Goal: Navigation & Orientation: Understand site structure

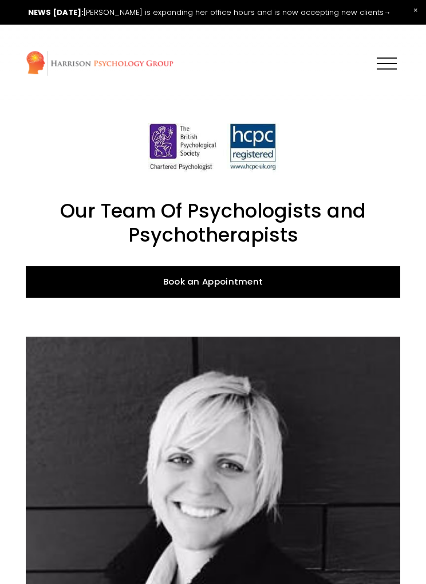
click at [381, 72] on div at bounding box center [387, 63] width 20 height 20
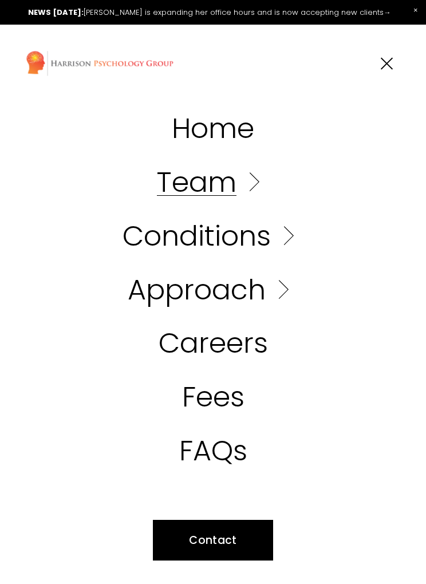
click at [220, 456] on link "FAQs" at bounding box center [213, 450] width 68 height 28
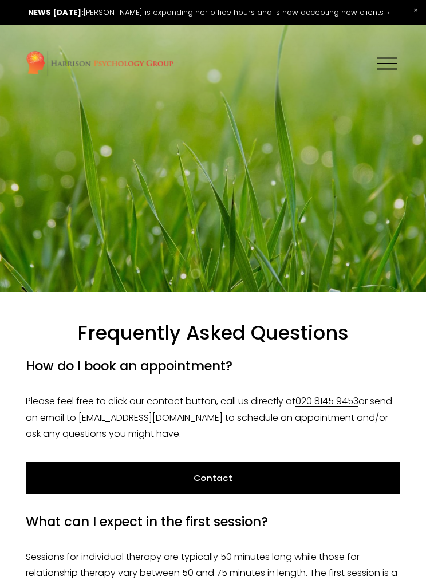
click at [385, 58] on div at bounding box center [387, 63] width 20 height 20
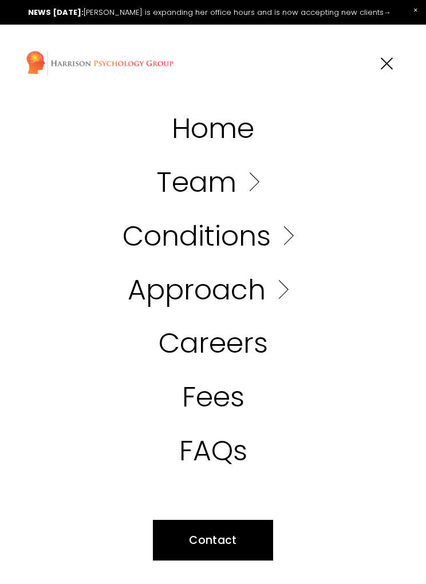
click at [254, 296] on link "Folder: Approach" at bounding box center [213, 289] width 170 height 28
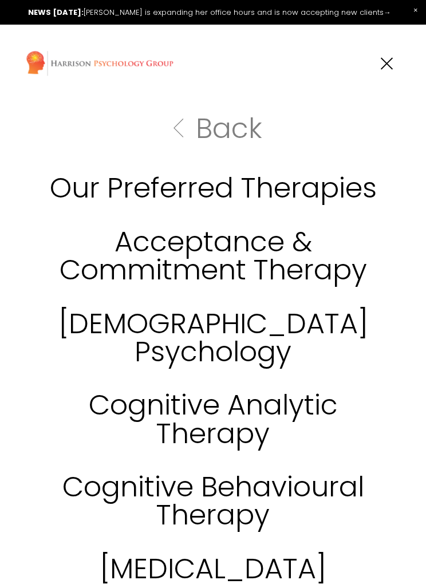
click at [381, 69] on div at bounding box center [387, 63] width 20 height 20
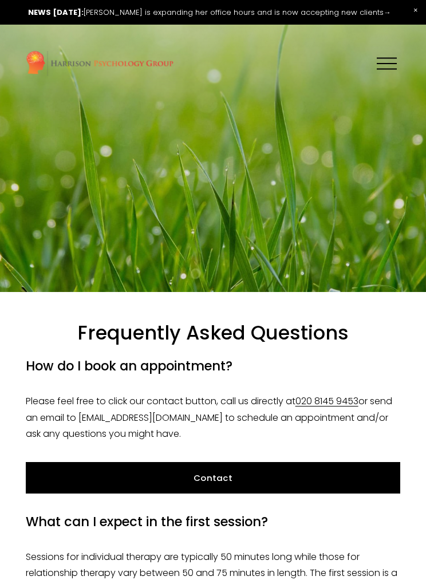
click at [385, 65] on div at bounding box center [387, 63] width 20 height 20
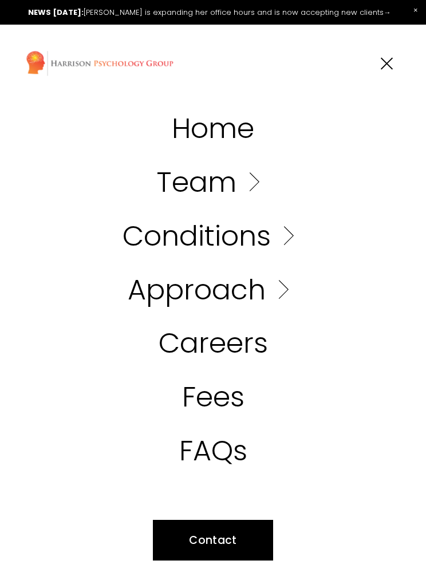
click at [224, 131] on link "Home" at bounding box center [213, 128] width 82 height 28
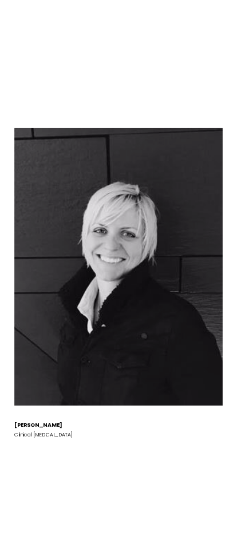
scroll to position [3250, 0]
